Goal: Information Seeking & Learning: Learn about a topic

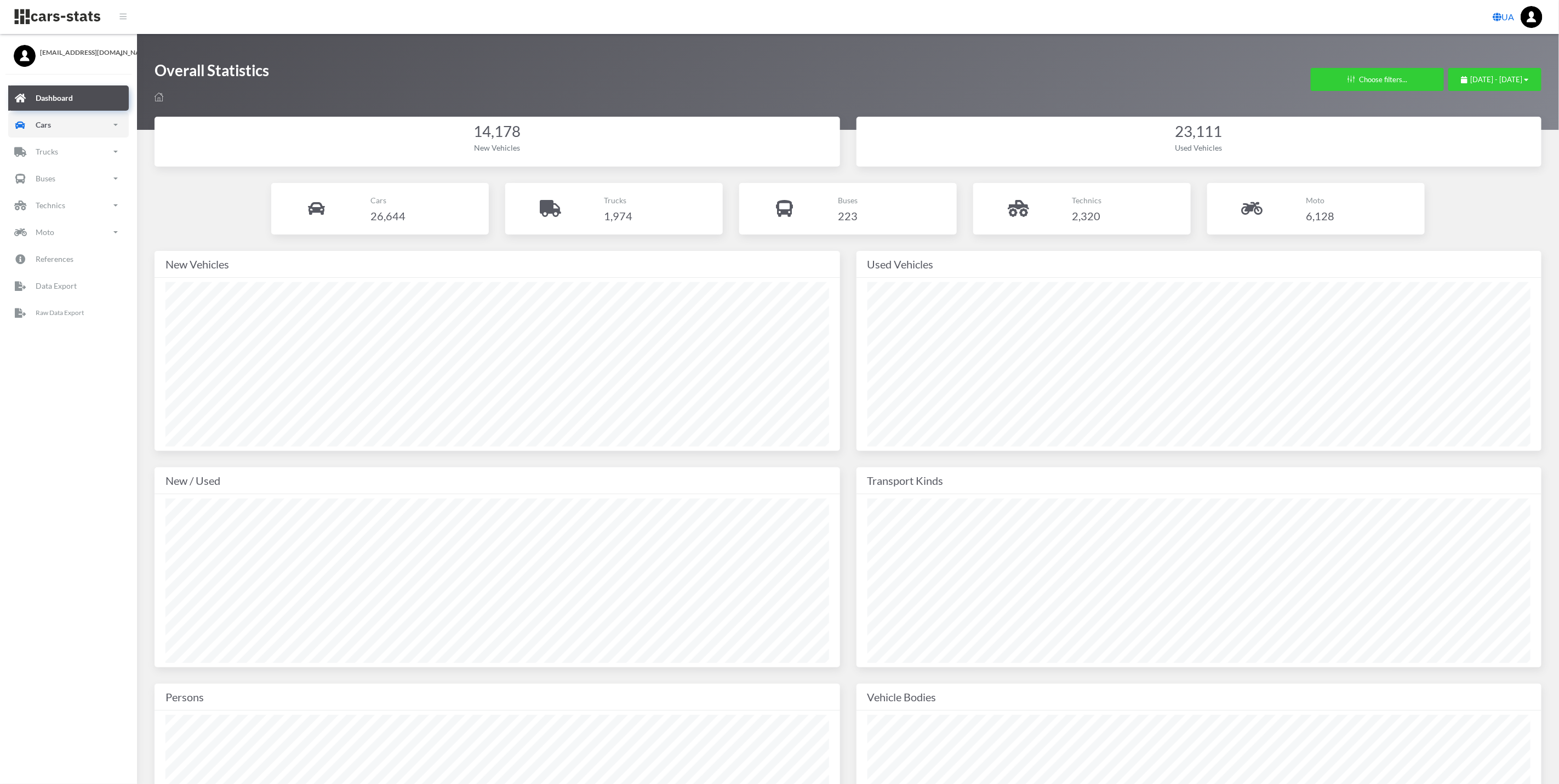
click at [87, 126] on link "Cars" at bounding box center [68, 124] width 121 height 25
click at [84, 178] on link "New" at bounding box center [68, 186] width 104 height 24
click at [74, 219] on span "Brands" at bounding box center [64, 217] width 24 height 12
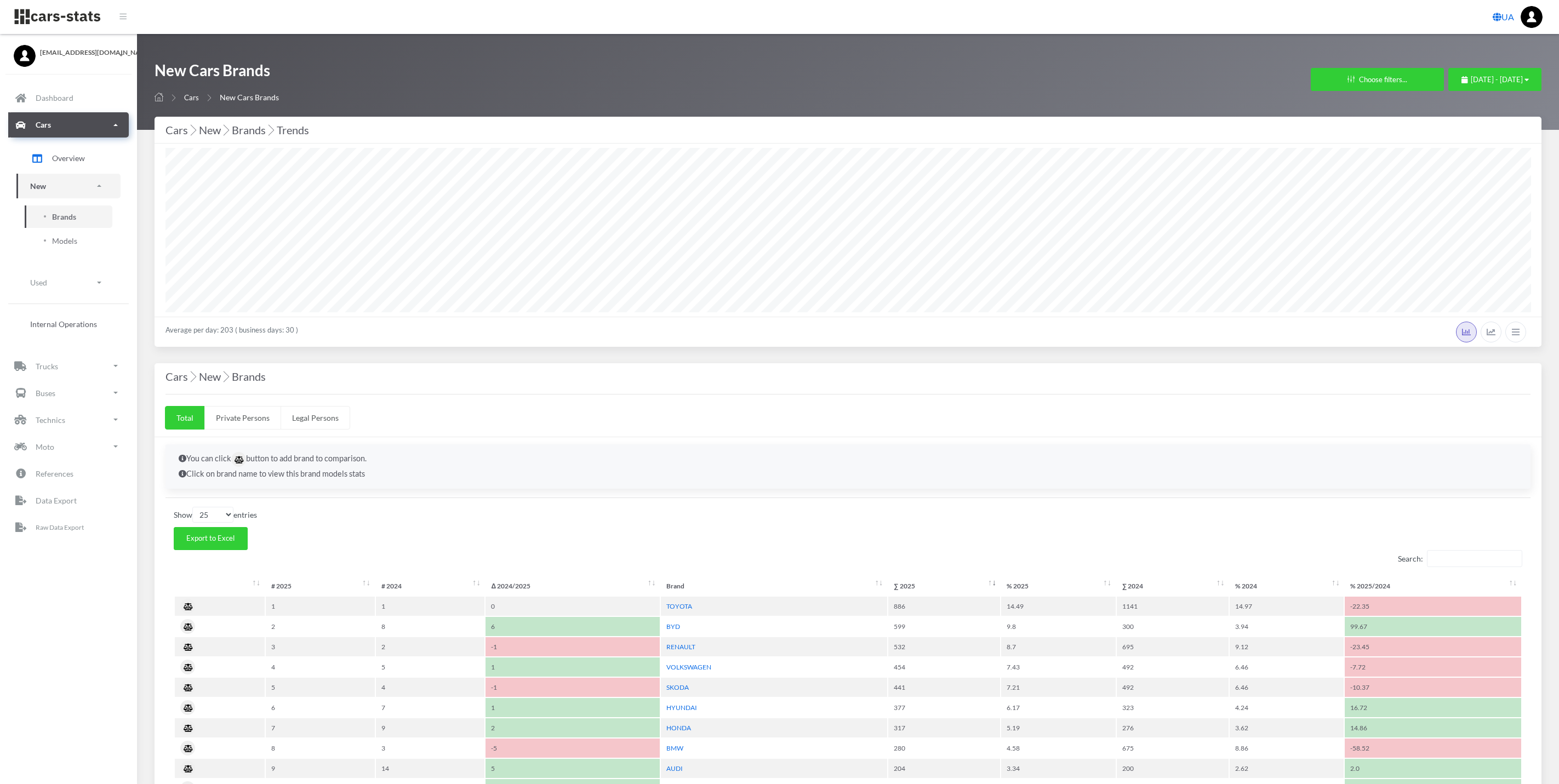
select select "25"
click at [1497, 92] on div "[DATE] - [DATE]" at bounding box center [1495, 81] width 93 height 27
click at [1494, 73] on button "[DATE] - [DATE]" at bounding box center [1495, 79] width 93 height 23
click at [1491, 84] on div "[DATE] - [DATE]" at bounding box center [1495, 80] width 67 height 11
click at [1506, 155] on li "This Month" at bounding box center [1490, 149] width 77 height 17
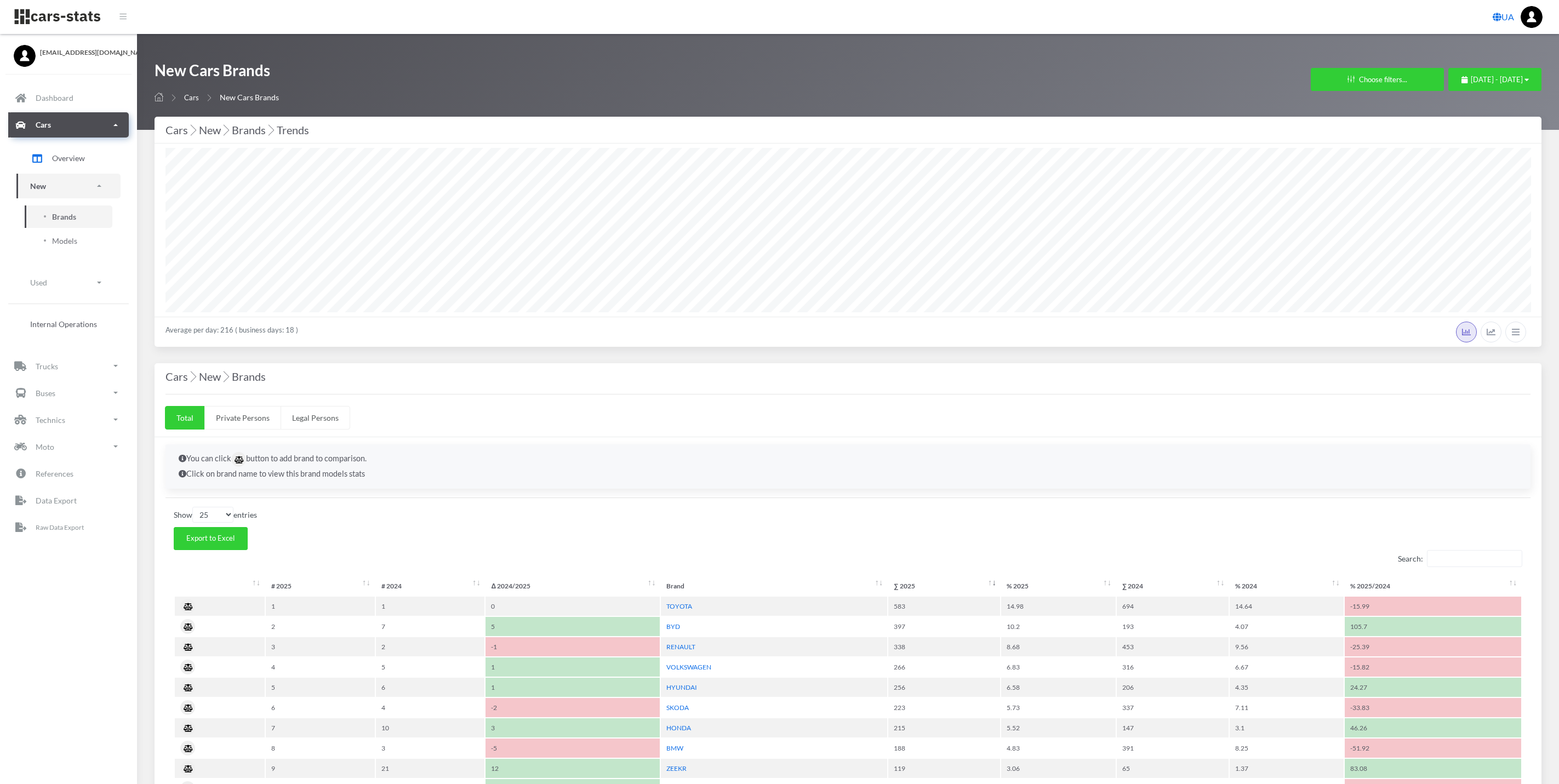
select select "25"
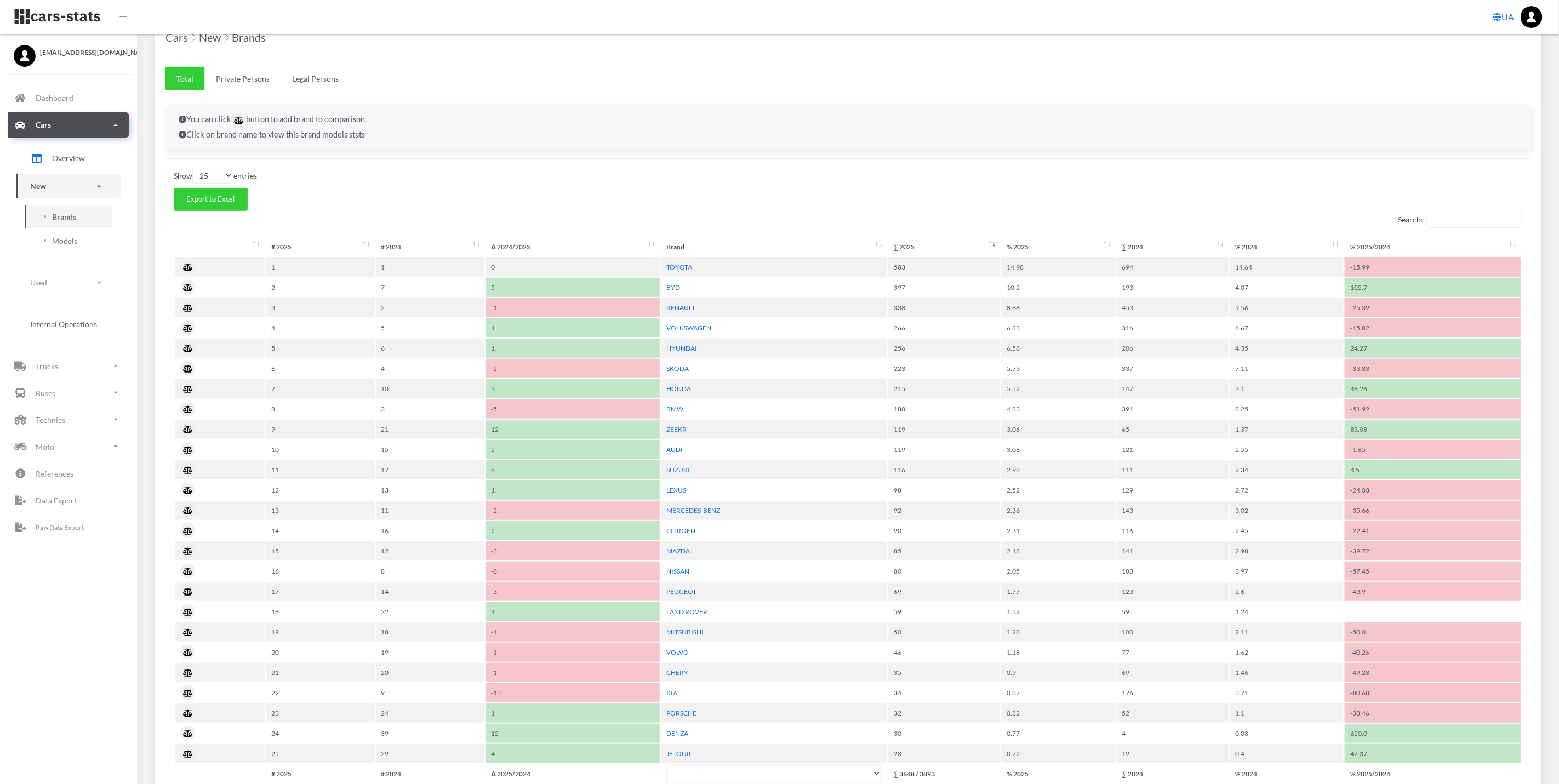
scroll to position [411, 0]
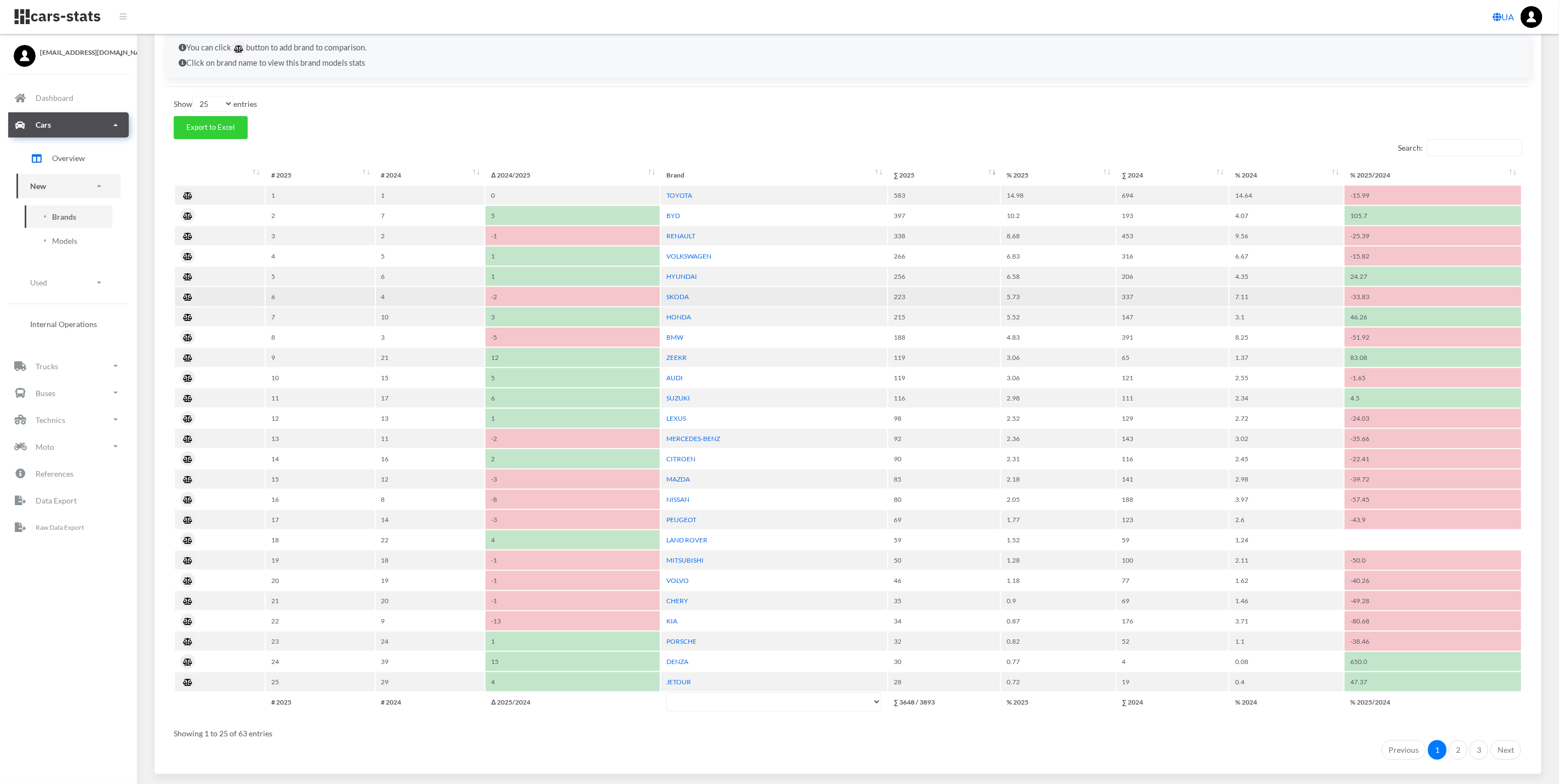
drag, startPoint x: 886, startPoint y: 297, endPoint x: 1300, endPoint y: 296, distance: 414.0
click at [1300, 296] on tr "6 4 -2 SKODA 223 5.73 337 7.11 -33.83" at bounding box center [848, 297] width 1347 height 19
click at [870, 117] on div "Show 10 25 50 100 entries Export to Excel Search: # 2025 # 2024 Δ 2024/2025 Bra…" at bounding box center [848, 428] width 1365 height 664
click at [682, 298] on link "SKODA" at bounding box center [677, 297] width 23 height 8
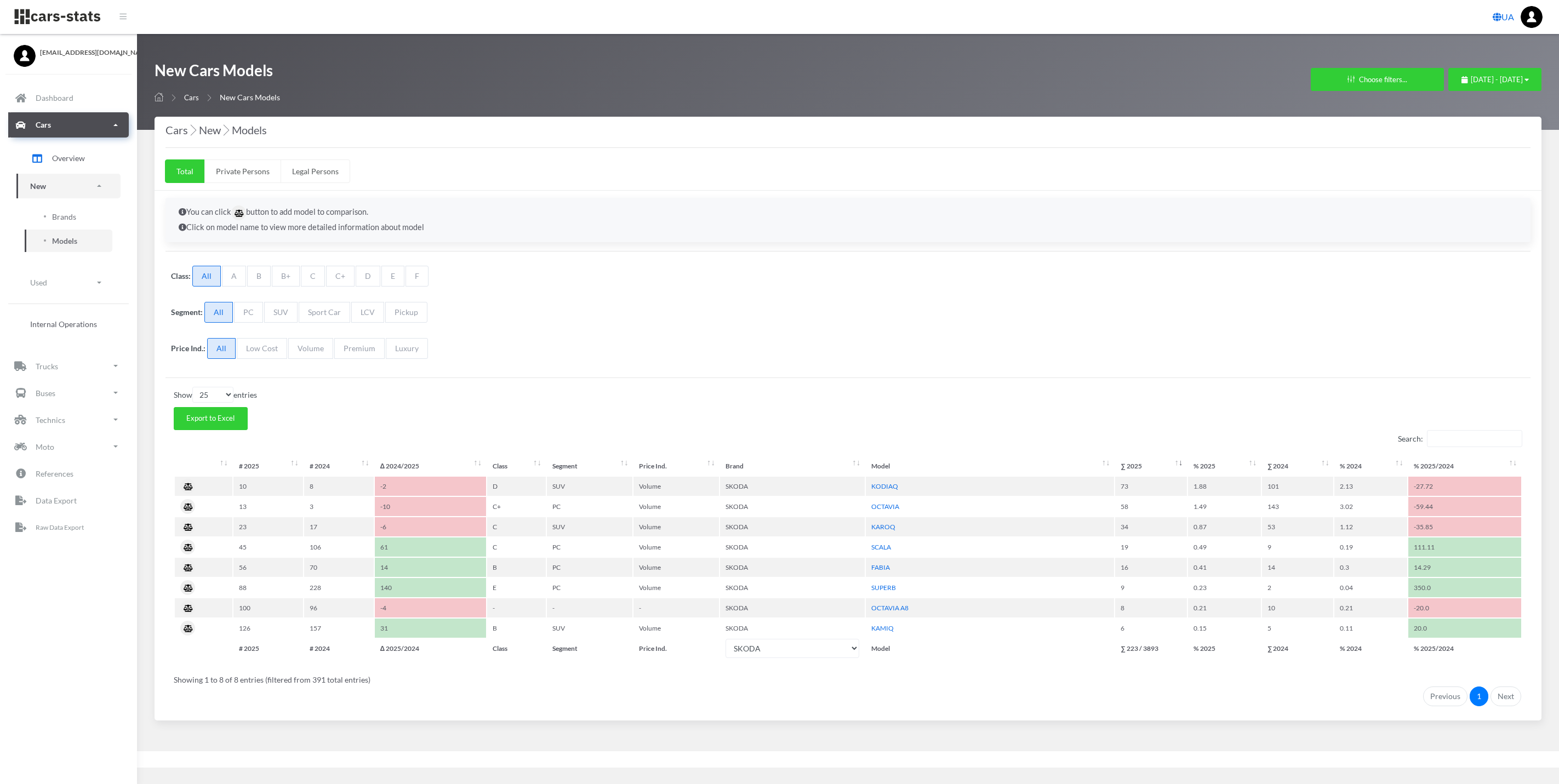
select select "25"
select select "SKODA"
drag, startPoint x: 1139, startPoint y: 686, endPoint x: 1156, endPoint y: 670, distance: 23.3
click at [1156, 670] on div "Showing 1 to 8 of 8 entries (filtered from 391 total entries)" at bounding box center [854, 677] width 1361 height 18
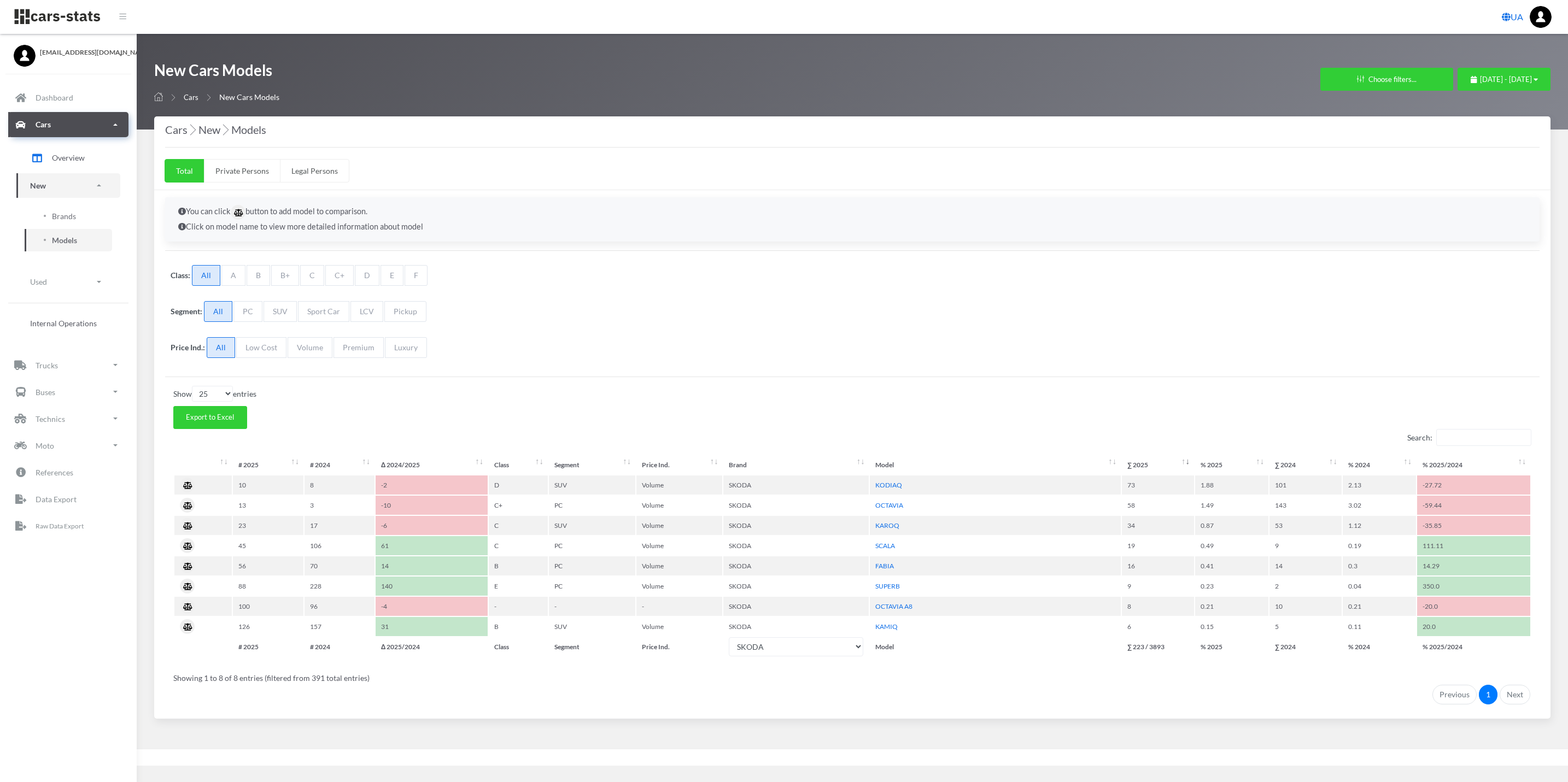
click at [1110, 672] on div "Showing 1 to 8 of 8 entries (filtered from 391 total entries)" at bounding box center [852, 675] width 1358 height 18
drag, startPoint x: 866, startPoint y: 452, endPoint x: 867, endPoint y: 461, distance: 9.1
click at [867, 461] on div "Show 10 25 50 100 entries Export to Excel Search: # 2025 # 2024 Δ 2024/2025 Cla…" at bounding box center [852, 545] width 1374 height 319
drag, startPoint x: 867, startPoint y: 461, endPoint x: 769, endPoint y: 361, distance: 140.0
click at [769, 361] on div "Price Ind.: All Low Cost Volume Premium Luxury" at bounding box center [852, 349] width 1374 height 36
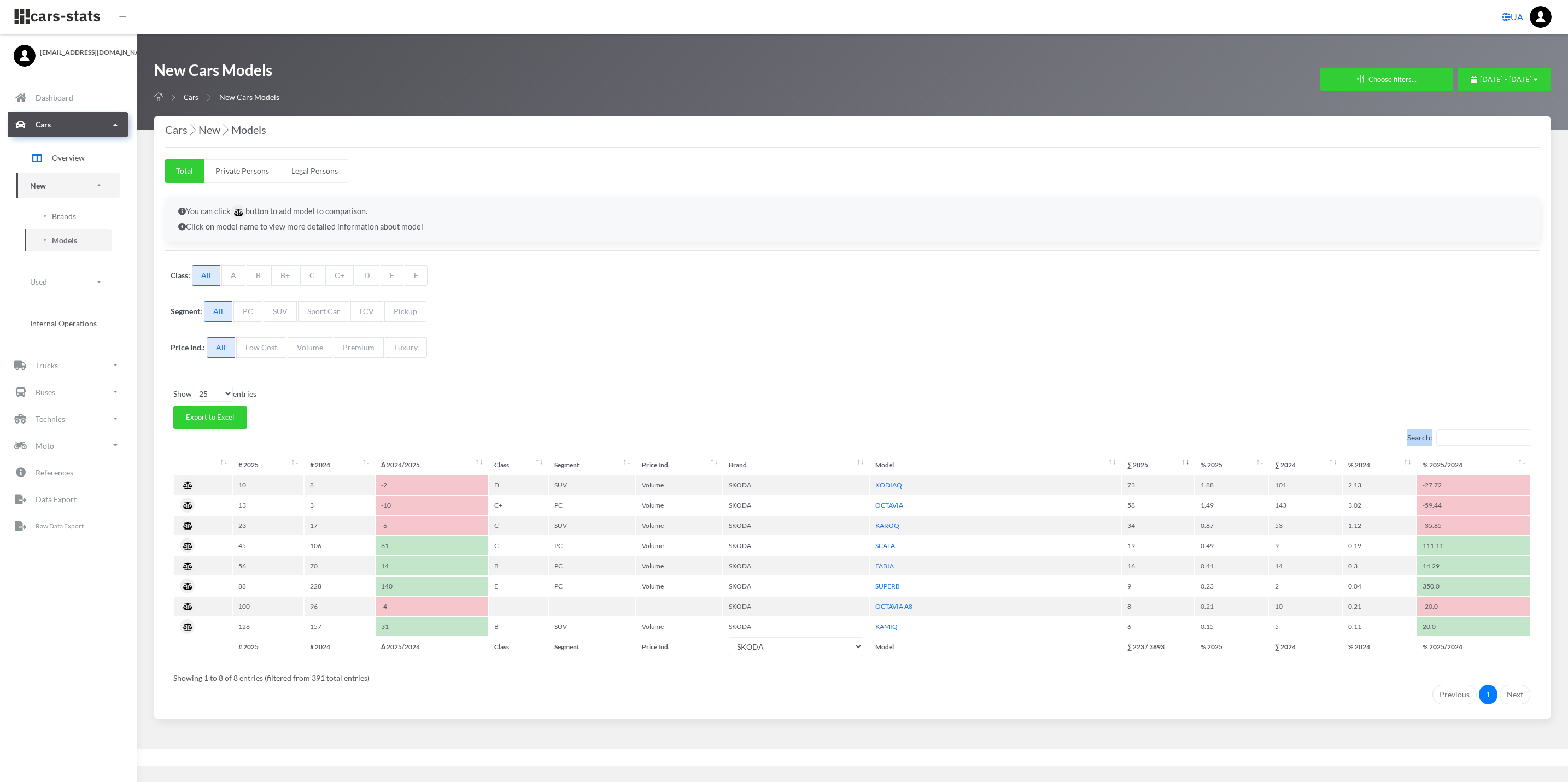
drag, startPoint x: 184, startPoint y: 449, endPoint x: 1544, endPoint y: 645, distance: 1374.1
click at [1544, 645] on div "You can click button to add model to comparison. Click on model name to view mo…" at bounding box center [852, 455] width 1396 height 529
drag, startPoint x: 1544, startPoint y: 645, endPoint x: 1474, endPoint y: 651, distance: 70.3
click at [1474, 651] on th "% 2025/2024" at bounding box center [1474, 646] width 113 height 19
drag, startPoint x: 1488, startPoint y: 654, endPoint x: 1207, endPoint y: 647, distance: 281.1
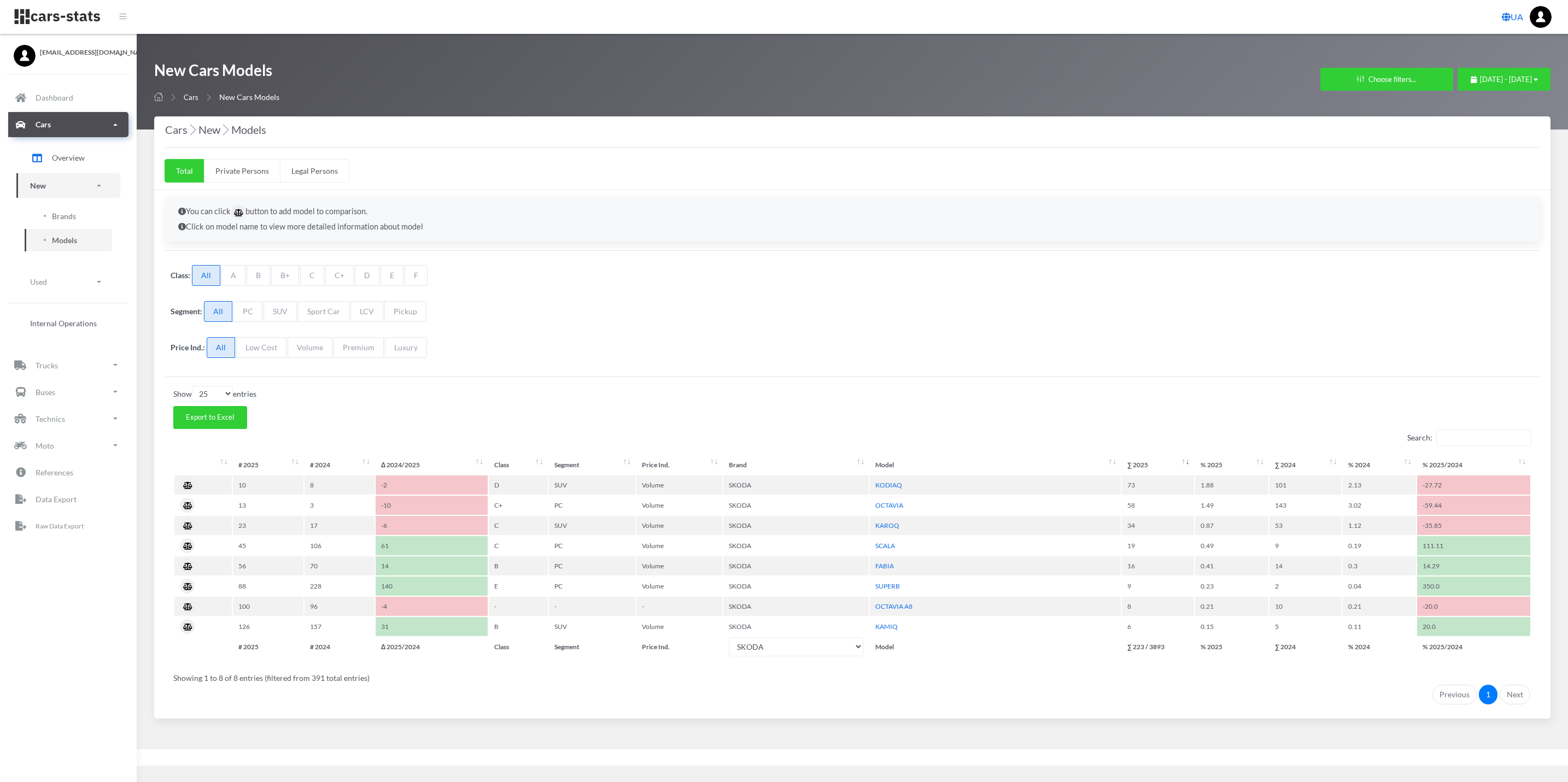
click at [1207, 647] on tr "# 2025 # 2024 Δ 2025/2024 Class Segment Price Ind. RENAULT TOYOTA HYUNDAI HONDA…" at bounding box center [853, 646] width 1356 height 19
click at [1483, 648] on th "% 2025/2024" at bounding box center [1474, 646] width 113 height 19
drag, startPoint x: 1507, startPoint y: 654, endPoint x: 232, endPoint y: 472, distance: 1287.9
click at [232, 472] on table "# 2025 # 2024 Δ 2024/2025 Class Segment Price Ind. Brand Model ∑ 2025 % 2025 ∑ …" at bounding box center [852, 556] width 1358 height 203
drag, startPoint x: 232, startPoint y: 472, endPoint x: 166, endPoint y: 454, distance: 68.4
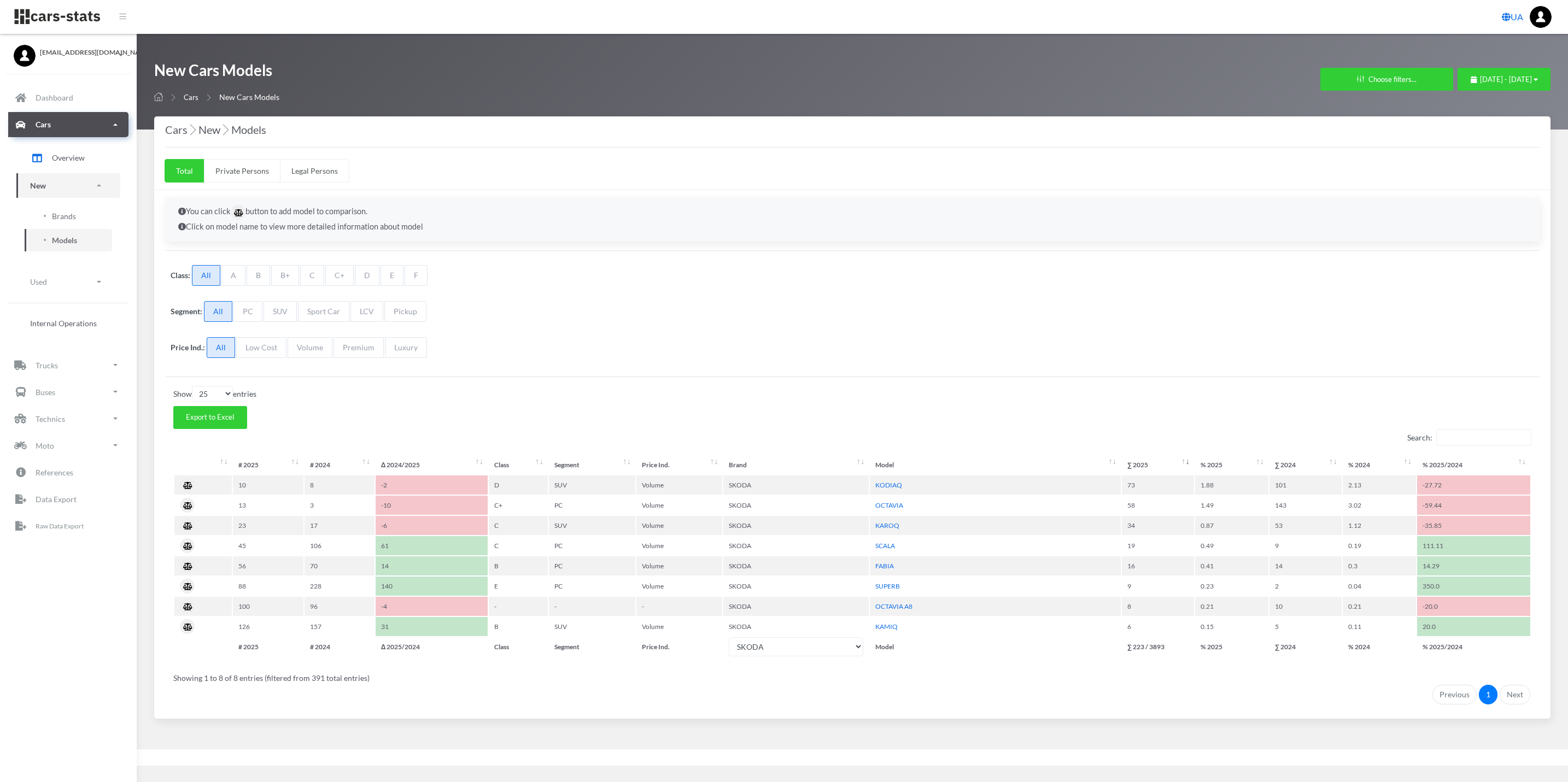
click at [166, 454] on div "Show 10 25 50 100 entries Export to Excel Search: # 2025 # 2024 Δ 2024/2025 Cla…" at bounding box center [852, 545] width 1374 height 319
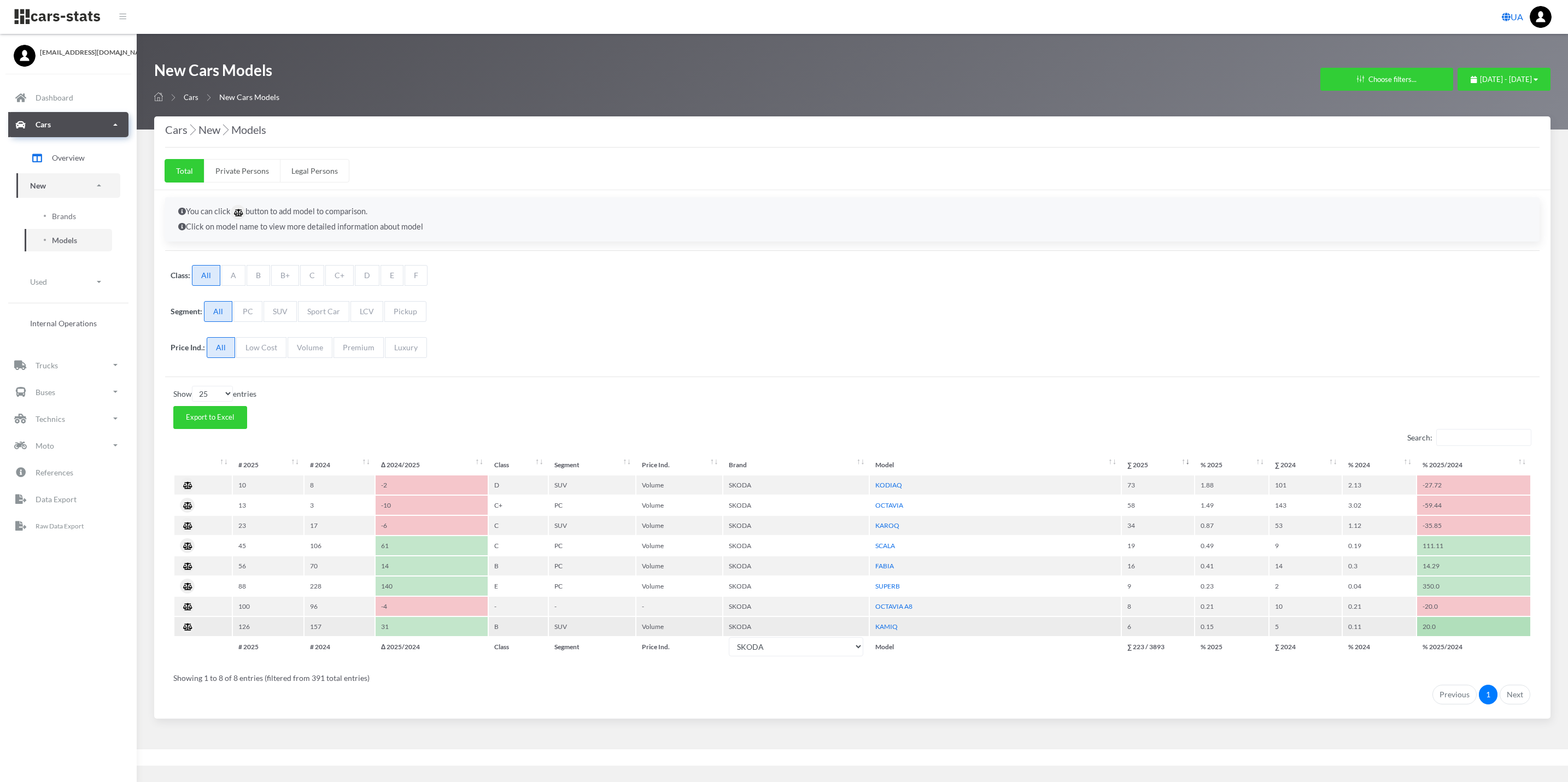
drag, startPoint x: 187, startPoint y: 447, endPoint x: 1447, endPoint y: 618, distance: 1271.6
click at [1447, 618] on div "Show 10 25 50 100 entries Export to Excel Search: # 2025 # 2024 Δ 2024/2025 Cla…" at bounding box center [852, 545] width 1374 height 319
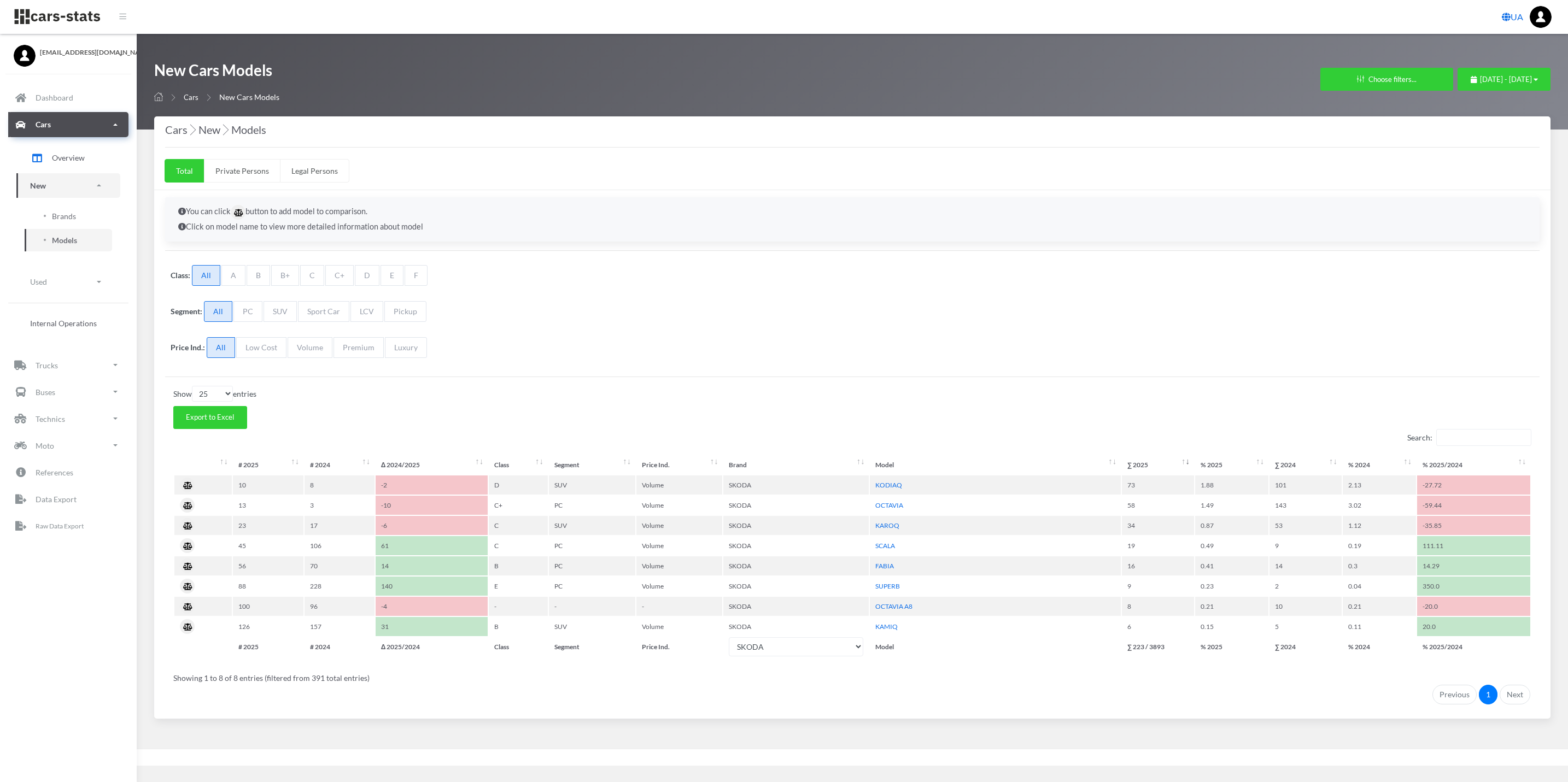
click at [1132, 435] on div "Search:" at bounding box center [852, 438] width 1358 height 17
